Goal: Task Accomplishment & Management: Use online tool/utility

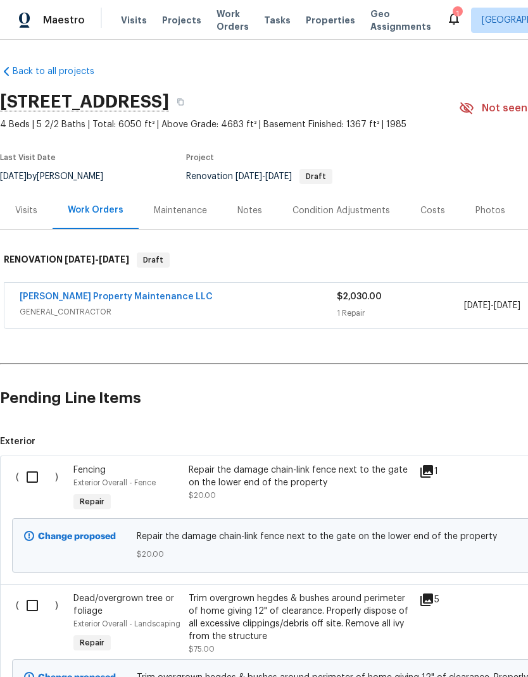
click at [29, 472] on input "checkbox" at bounding box center [37, 477] width 36 height 27
checkbox input "true"
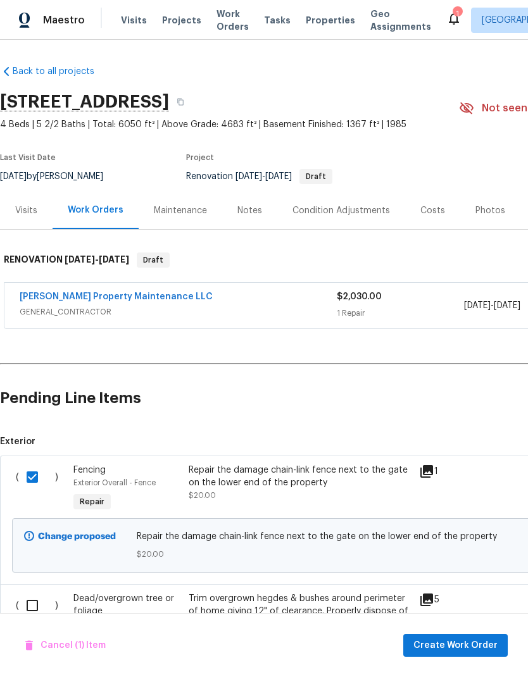
click at [34, 601] on input "checkbox" at bounding box center [37, 605] width 36 height 27
checkbox input "true"
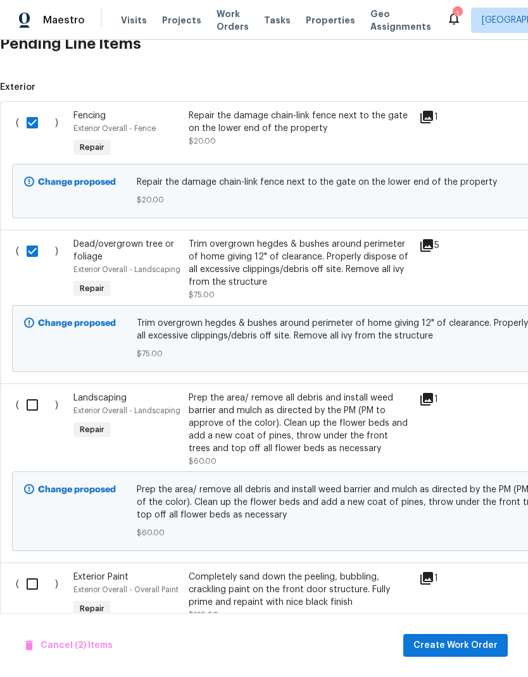
scroll to position [386, 0]
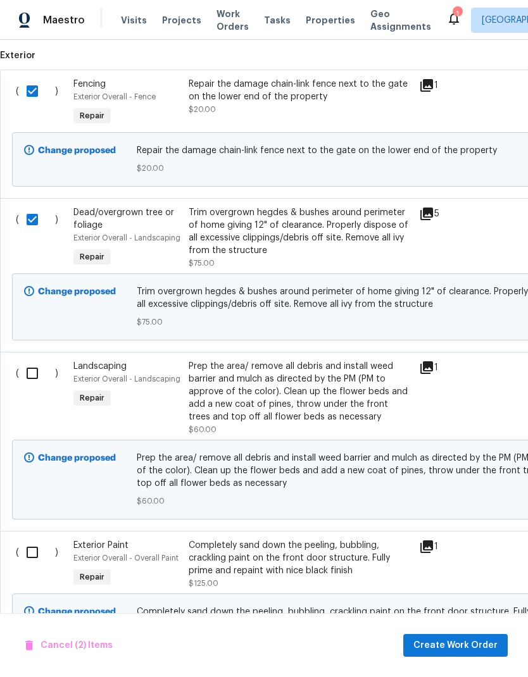
click at [35, 373] on input "checkbox" at bounding box center [37, 373] width 36 height 27
checkbox input "true"
click at [35, 552] on input "checkbox" at bounding box center [37, 552] width 36 height 27
checkbox input "true"
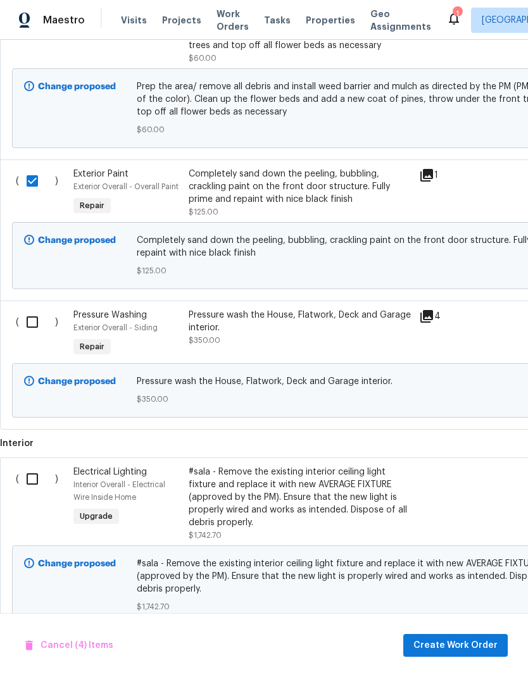
scroll to position [756, 0]
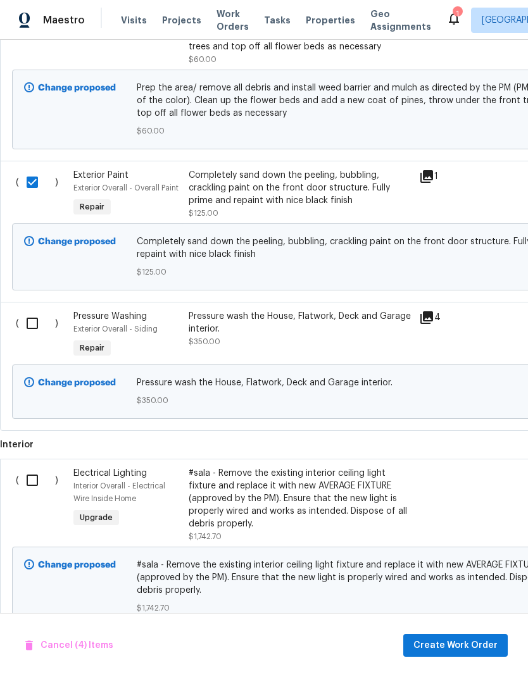
click at [29, 323] on input "checkbox" at bounding box center [37, 323] width 36 height 27
checkbox input "true"
click at [36, 481] on input "checkbox" at bounding box center [37, 480] width 36 height 27
checkbox input "true"
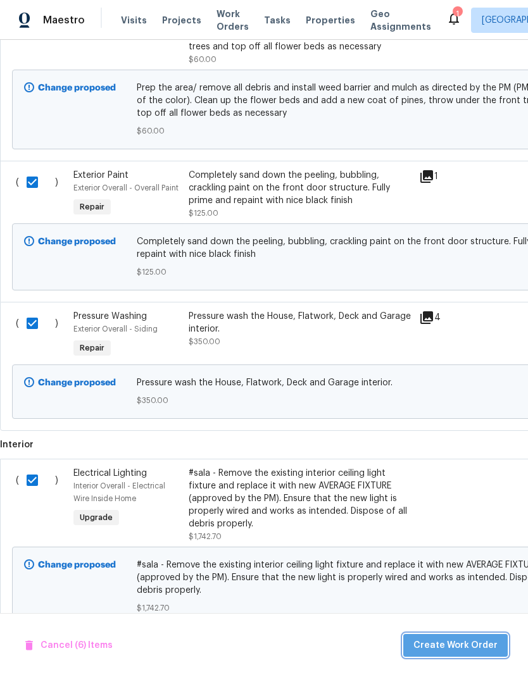
click at [464, 648] on span "Create Work Order" at bounding box center [455, 646] width 84 height 16
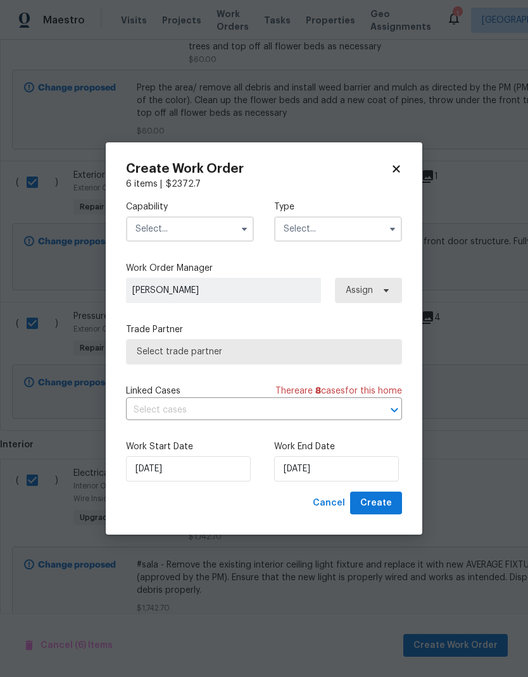
click at [195, 226] on input "text" at bounding box center [190, 228] width 128 height 25
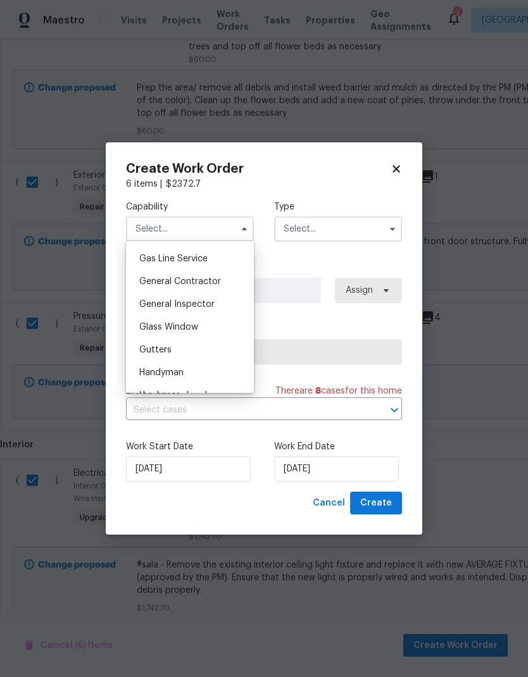
scroll to position [567, 0]
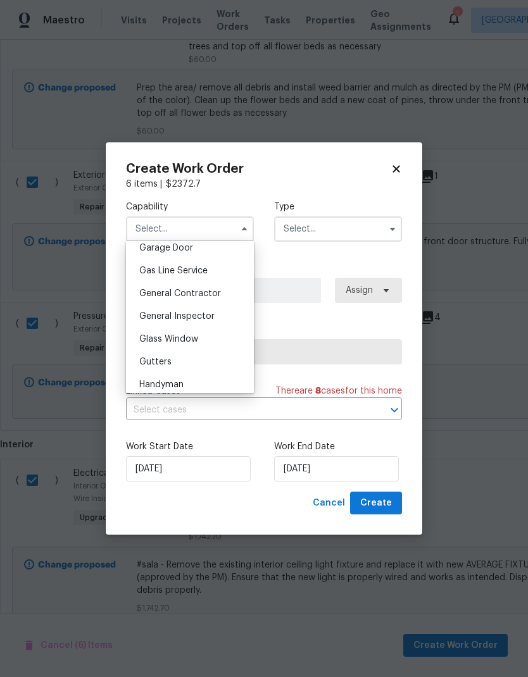
click at [199, 294] on span "General Contractor" at bounding box center [180, 293] width 82 height 9
type input "General Contractor"
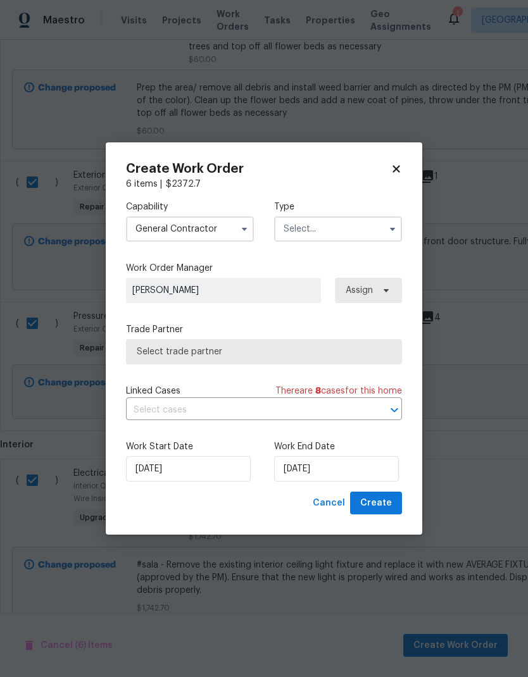
click at [341, 228] on input "text" at bounding box center [338, 228] width 128 height 25
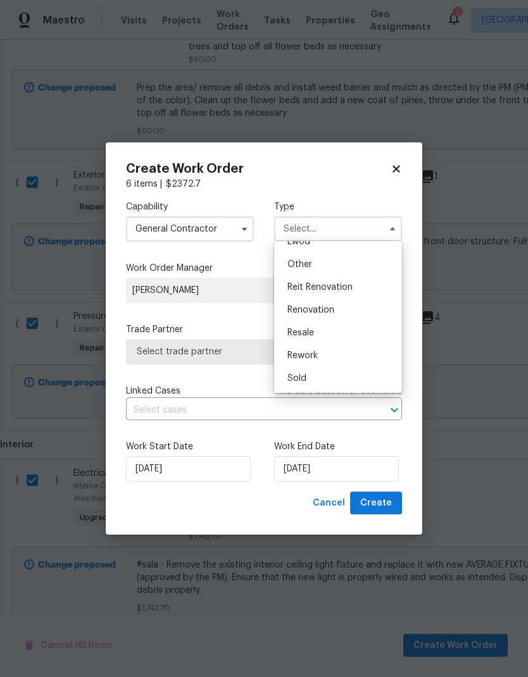
scroll to position [151, 0]
click at [327, 311] on span "Renovation" at bounding box center [310, 310] width 47 height 9
type input "Renovation"
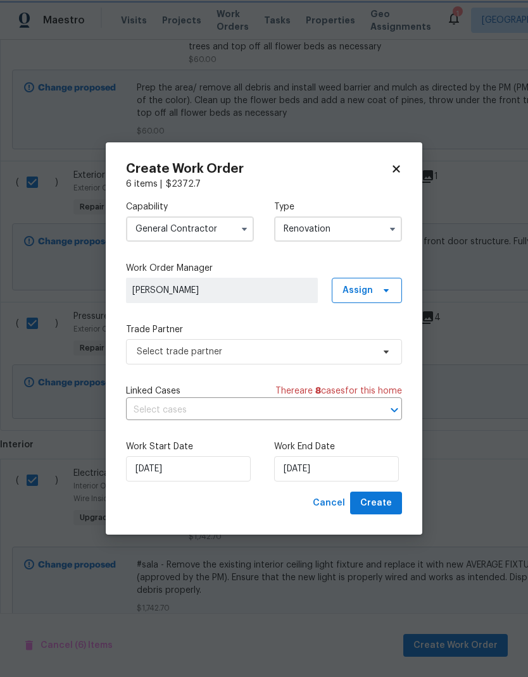
scroll to position [0, 0]
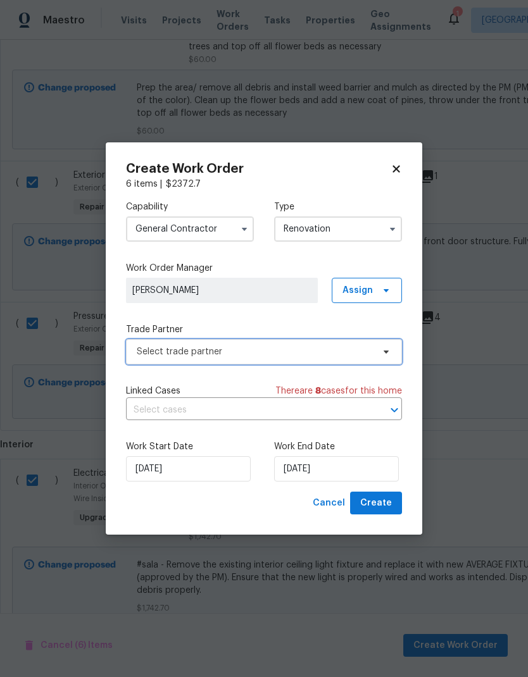
click at [319, 351] on span "Select trade partner" at bounding box center [255, 352] width 236 height 13
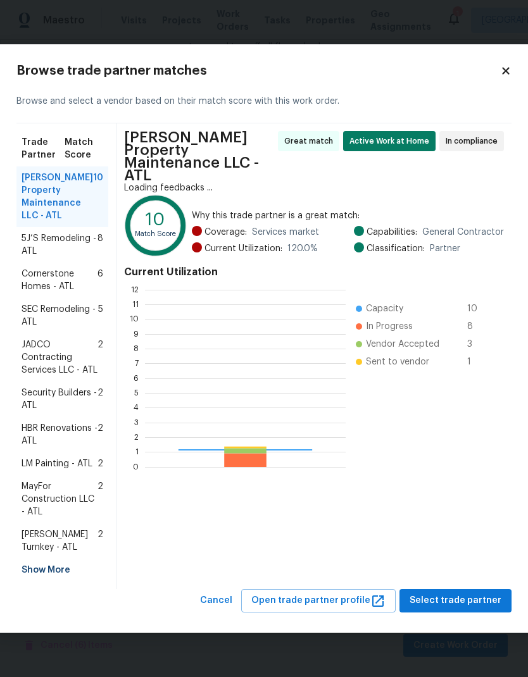
scroll to position [177, 201]
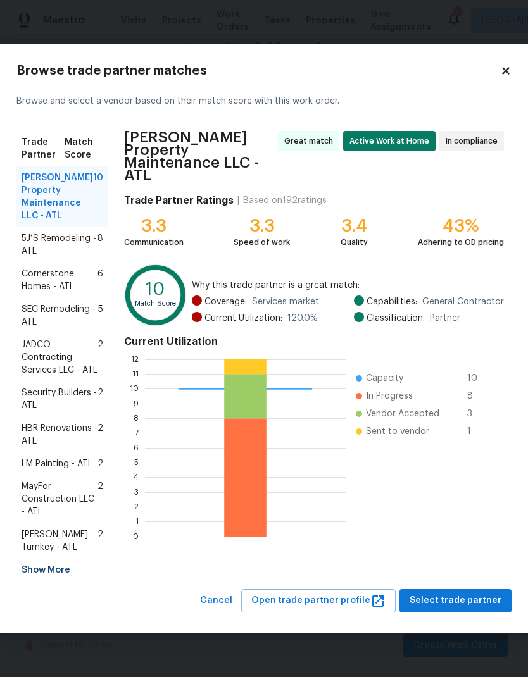
click at [53, 463] on div "LM Painting - ATL 2" at bounding box center [62, 463] width 92 height 23
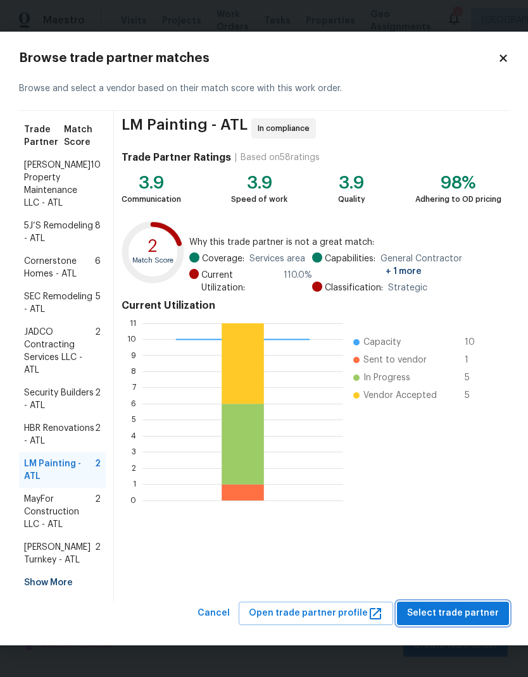
click at [452, 615] on span "Select trade partner" at bounding box center [453, 614] width 92 height 16
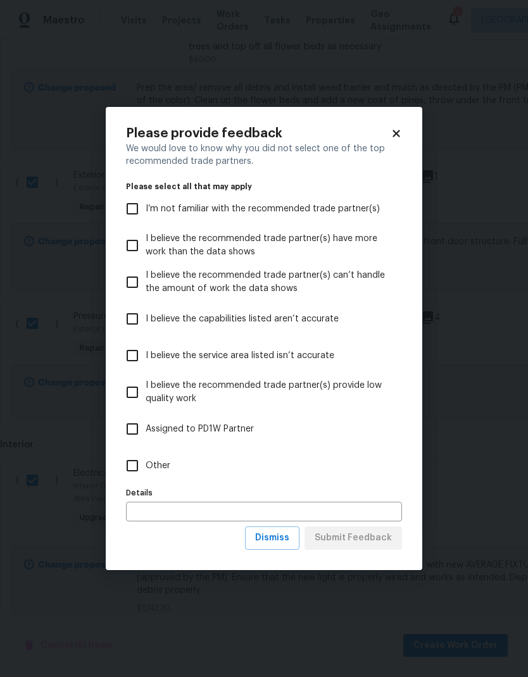
click at [144, 458] on input "Other" at bounding box center [132, 465] width 27 height 27
checkbox input "true"
click at [136, 428] on input "Assigned to PD1W Partner" at bounding box center [132, 429] width 27 height 27
checkbox input "true"
click at [347, 533] on span "Submit Feedback" at bounding box center [352, 538] width 77 height 16
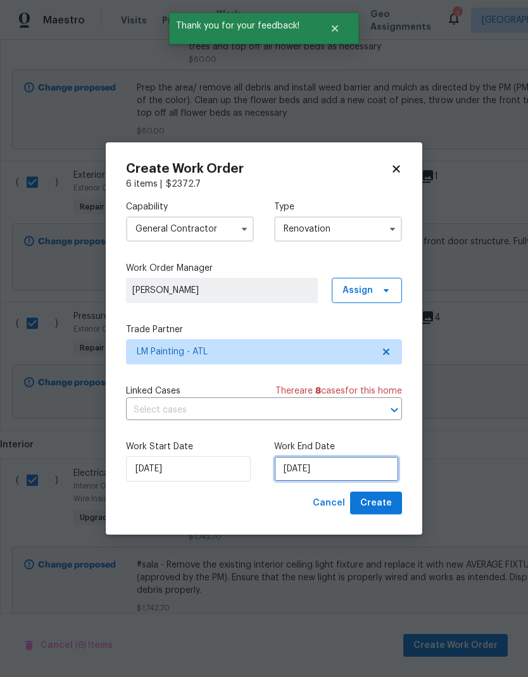
click at [359, 466] on input "[DATE]" at bounding box center [336, 468] width 125 height 25
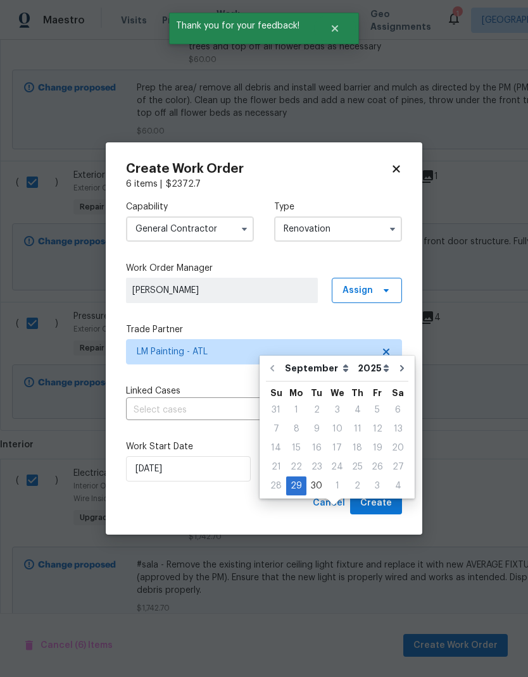
click at [394, 356] on button "Go to next month" at bounding box center [401, 368] width 19 height 25
type input "[DATE]"
select select "9"
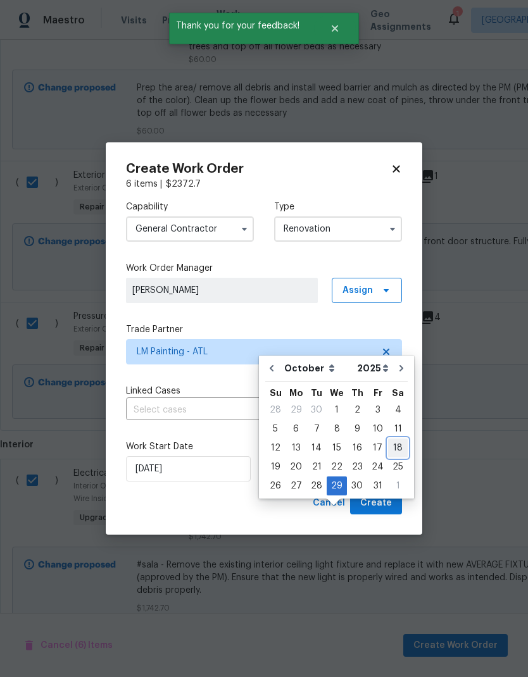
click at [397, 439] on div "18" at bounding box center [398, 448] width 20 height 18
type input "[DATE]"
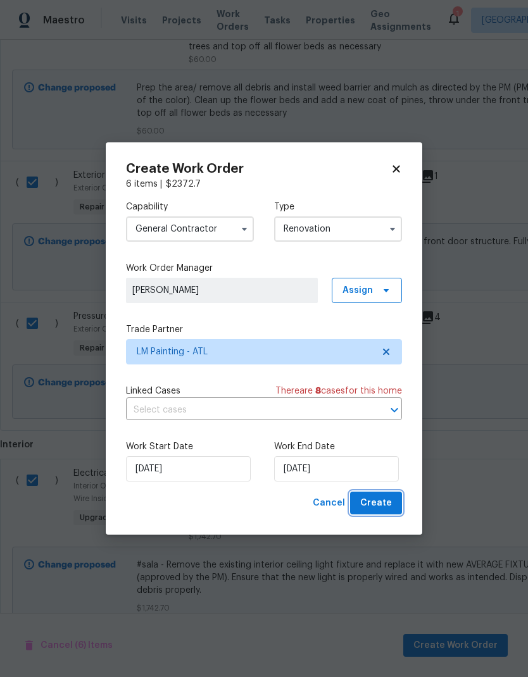
click at [382, 505] on span "Create" at bounding box center [376, 503] width 32 height 16
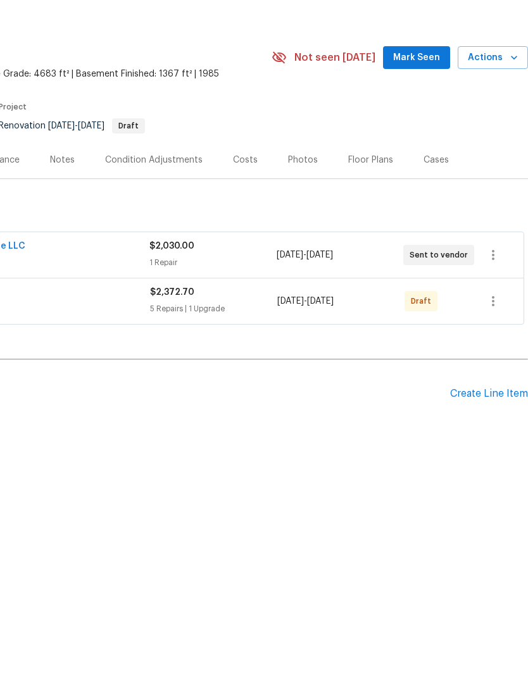
scroll to position [0, 187]
click at [497, 344] on icon "button" at bounding box center [492, 351] width 15 height 15
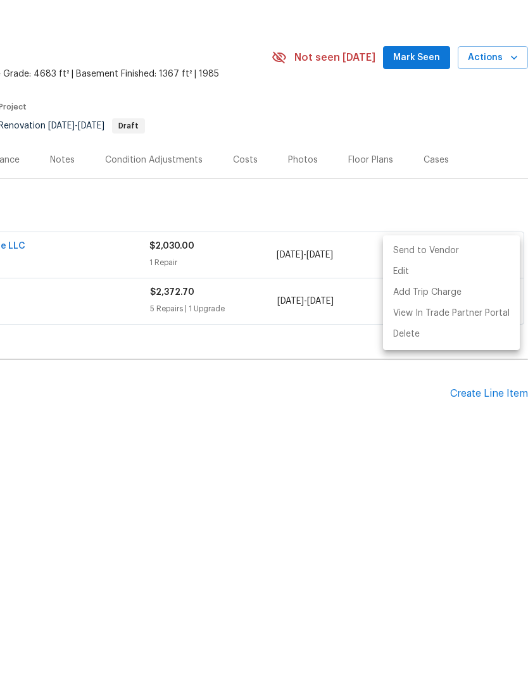
click at [451, 291] on li "Send to Vendor" at bounding box center [451, 301] width 137 height 21
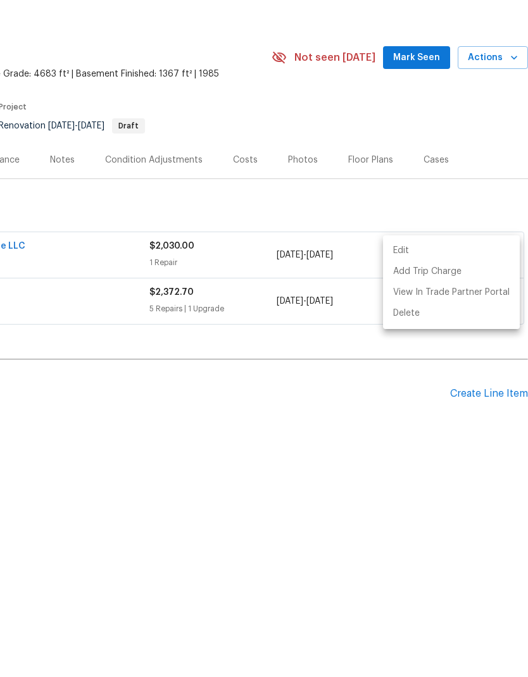
click at [353, 484] on div at bounding box center [264, 338] width 528 height 677
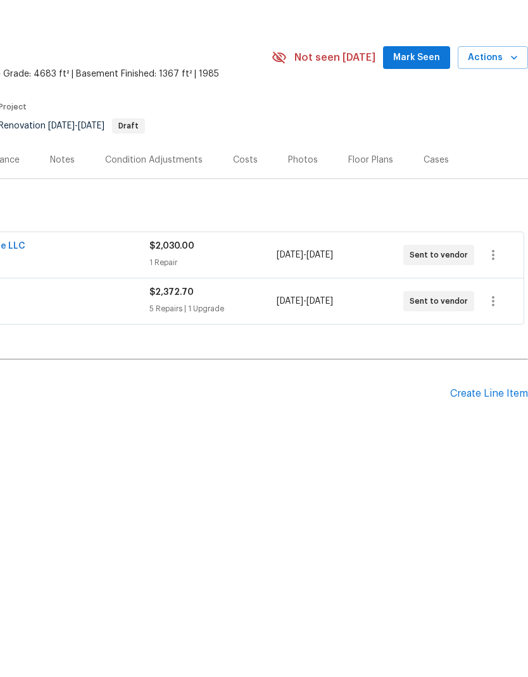
click at [425, 101] on span "Mark Seen" at bounding box center [416, 109] width 47 height 16
